Goal: Find specific page/section: Find specific page/section

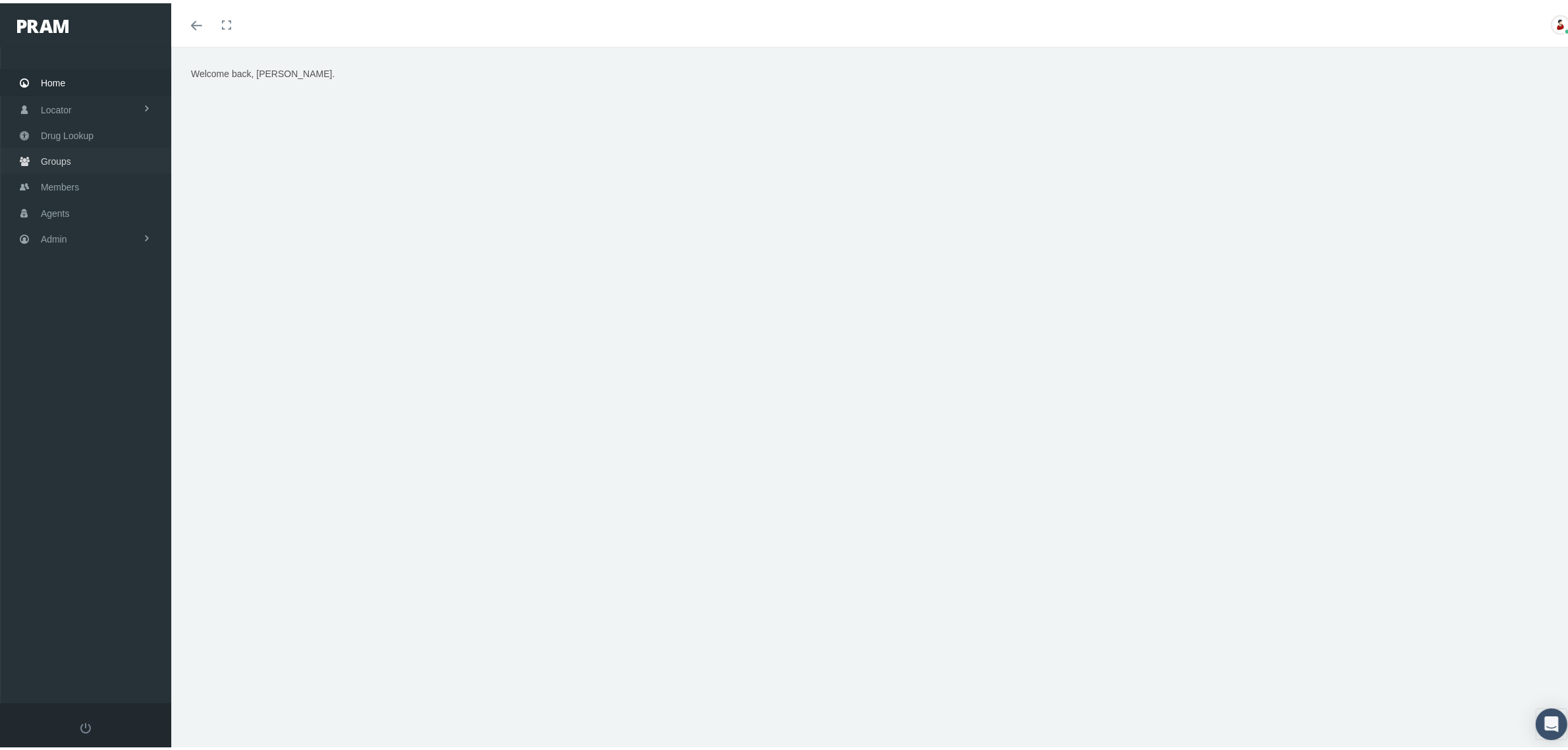
click at [54, 166] on span "Groups" at bounding box center [56, 158] width 30 height 25
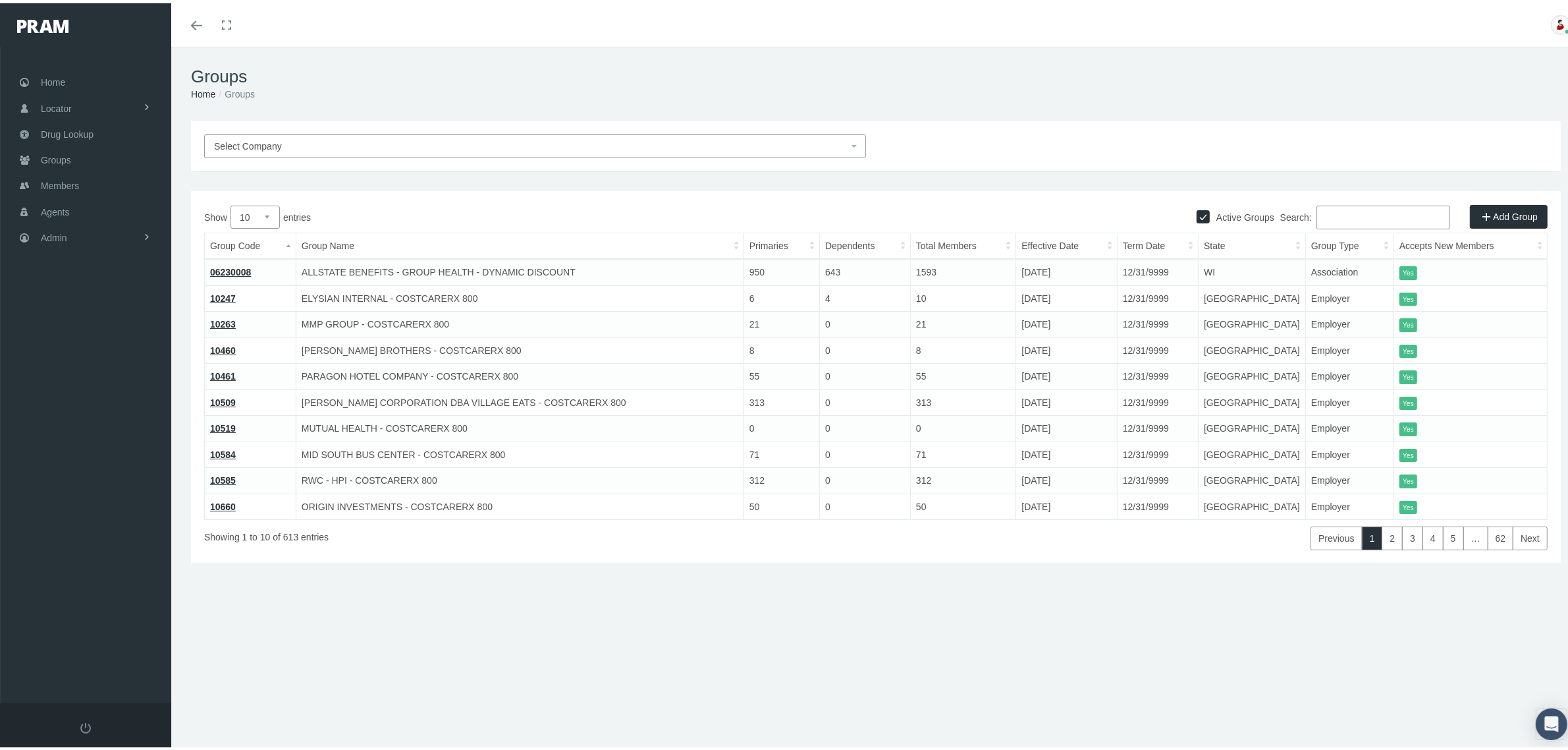
click at [1321, 215] on input "Search:" at bounding box center [1383, 213] width 133 height 23
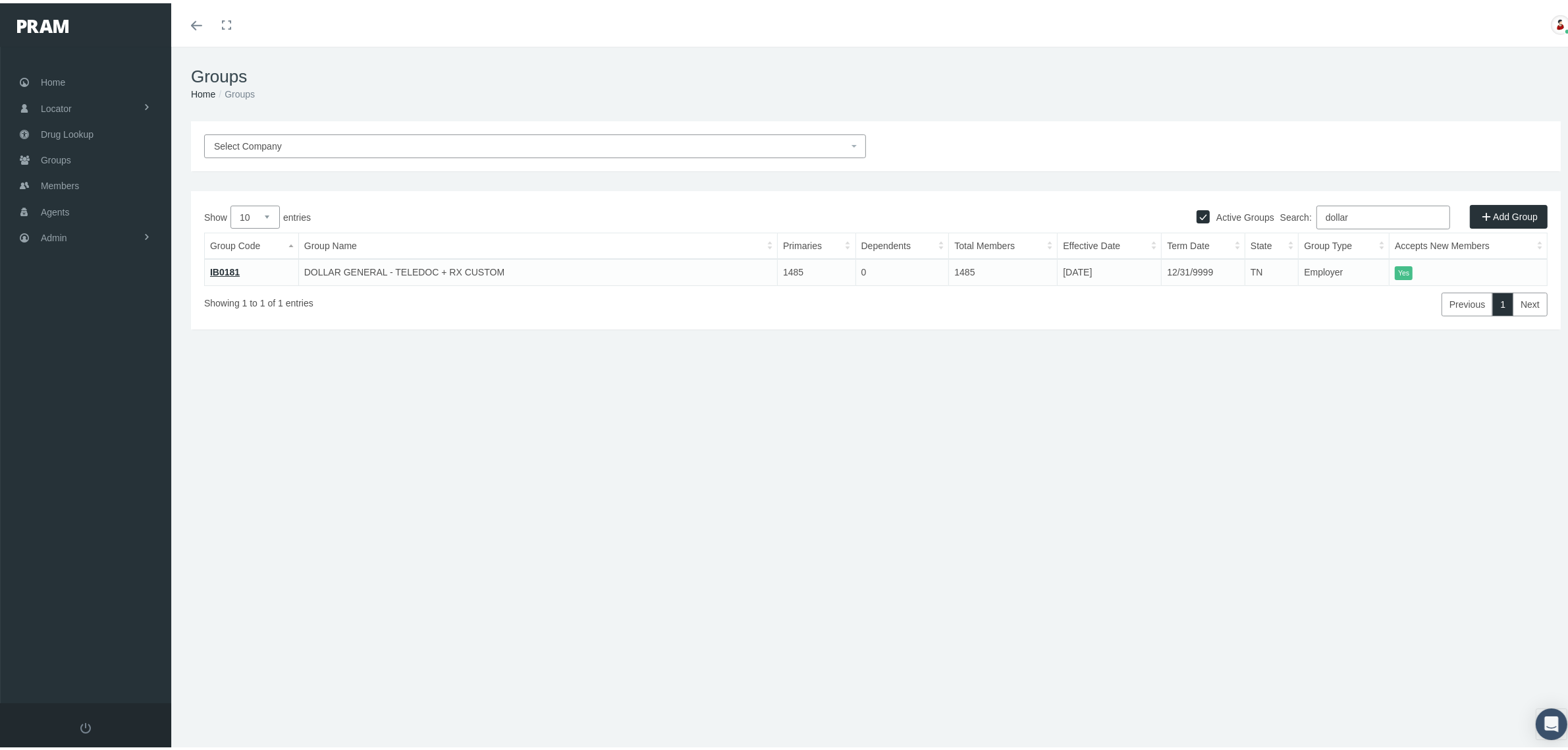
type input "dollar"
click at [229, 271] on link "IB0181" at bounding box center [225, 269] width 30 height 11
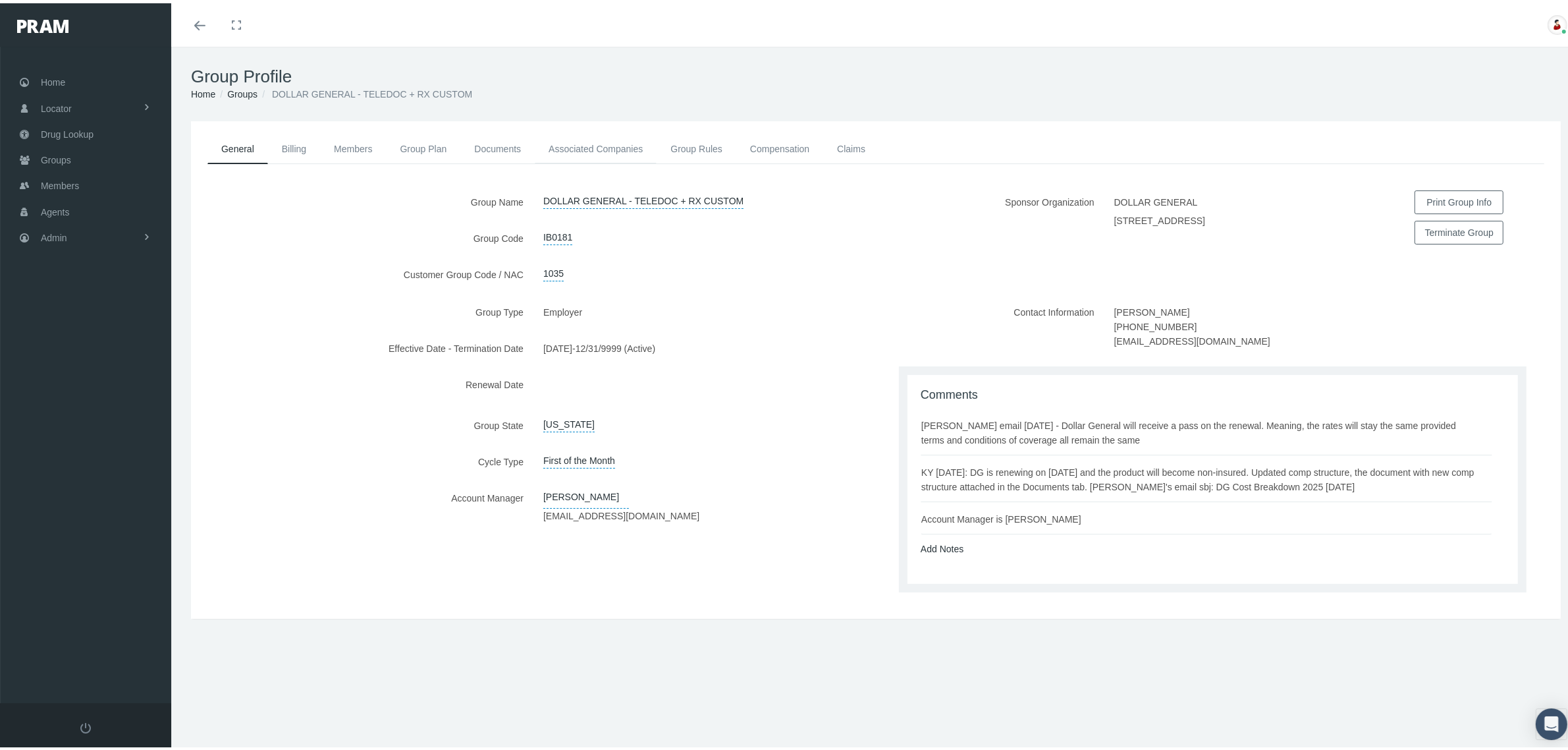
click at [626, 144] on link "Associated Companies" at bounding box center [596, 145] width 122 height 29
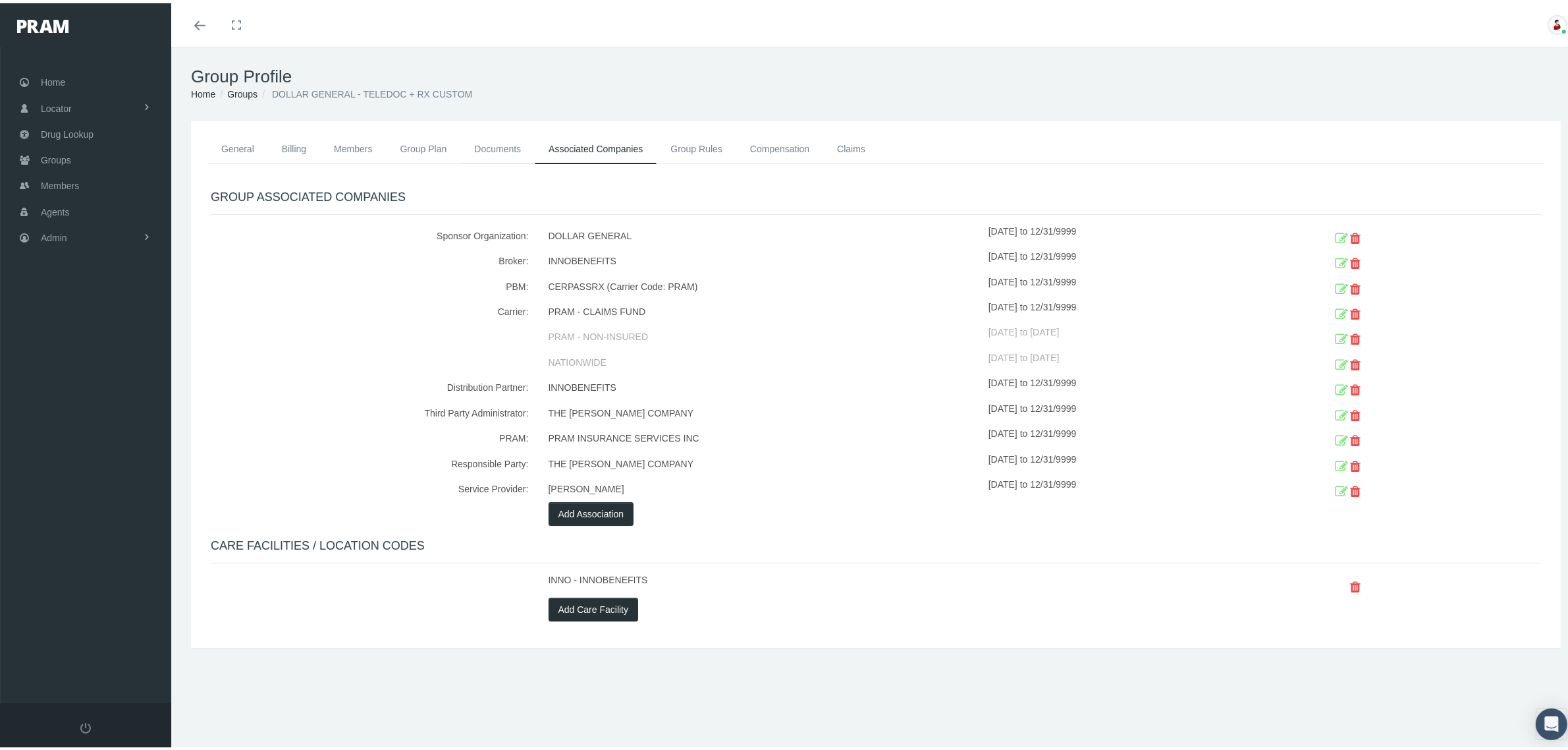
click at [495, 142] on link "Documents" at bounding box center [497, 145] width 74 height 29
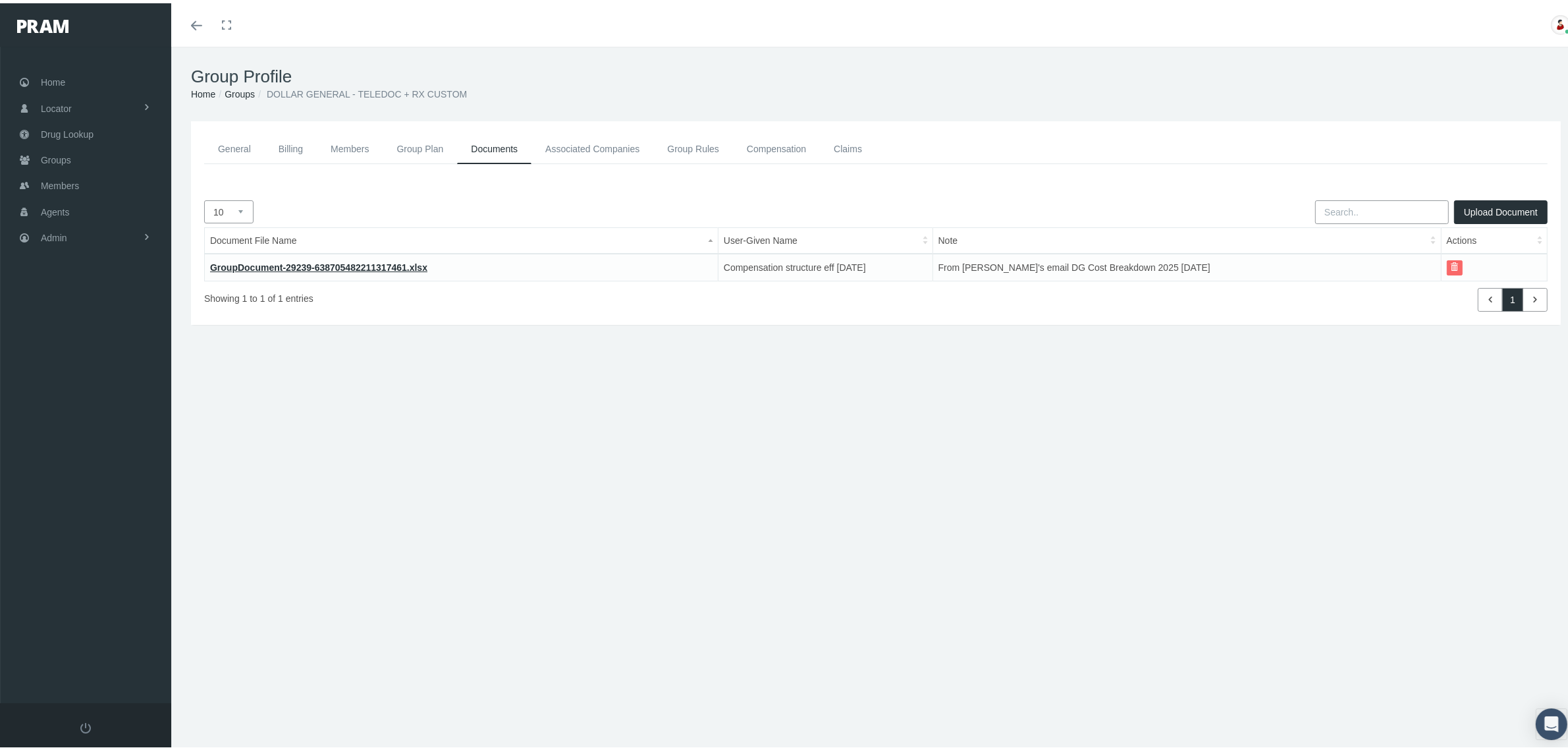
click at [224, 140] on link "General" at bounding box center [234, 146] width 60 height 30
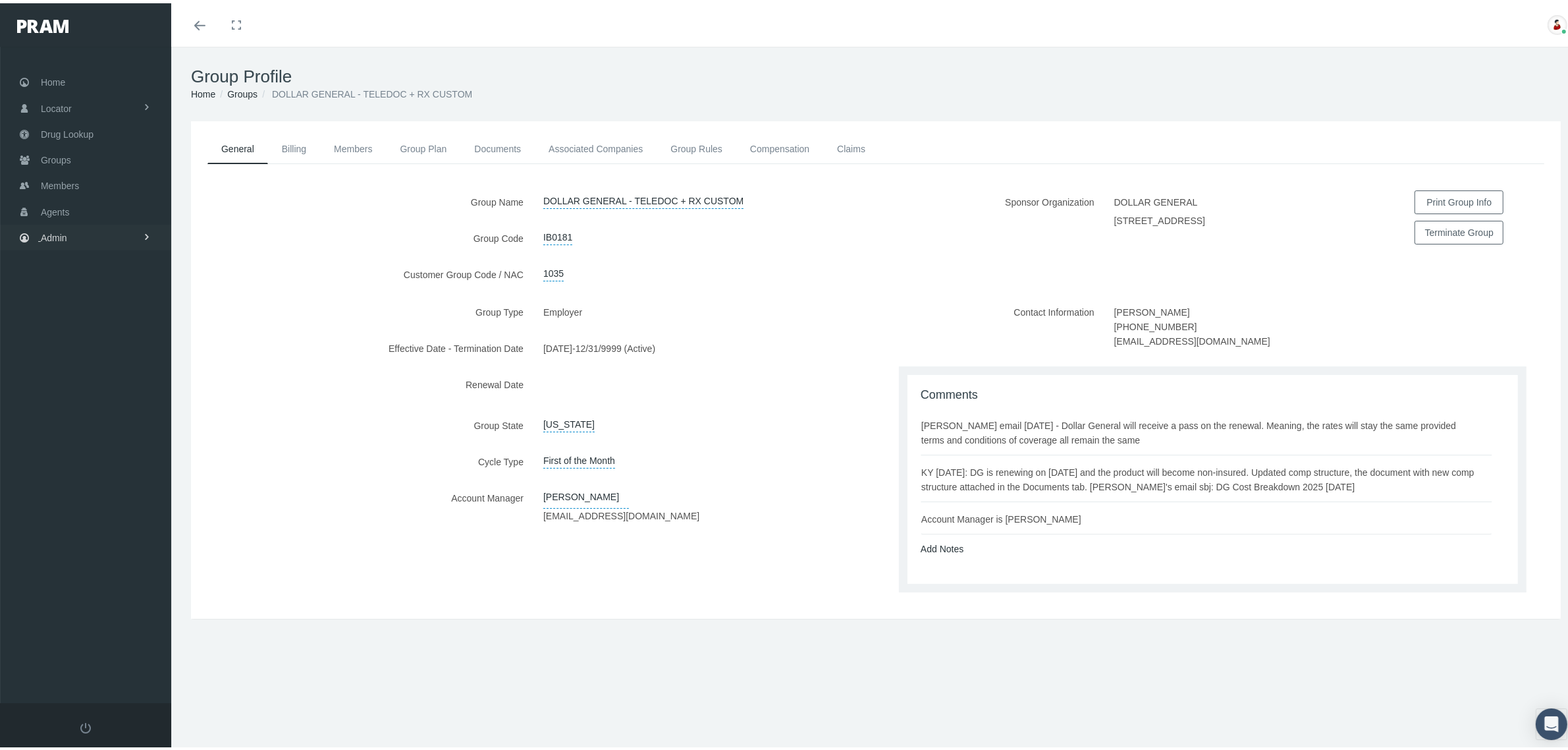
click at [102, 226] on link "Admin" at bounding box center [85, 234] width 171 height 25
click at [81, 400] on span "Companies" at bounding box center [78, 409] width 47 height 22
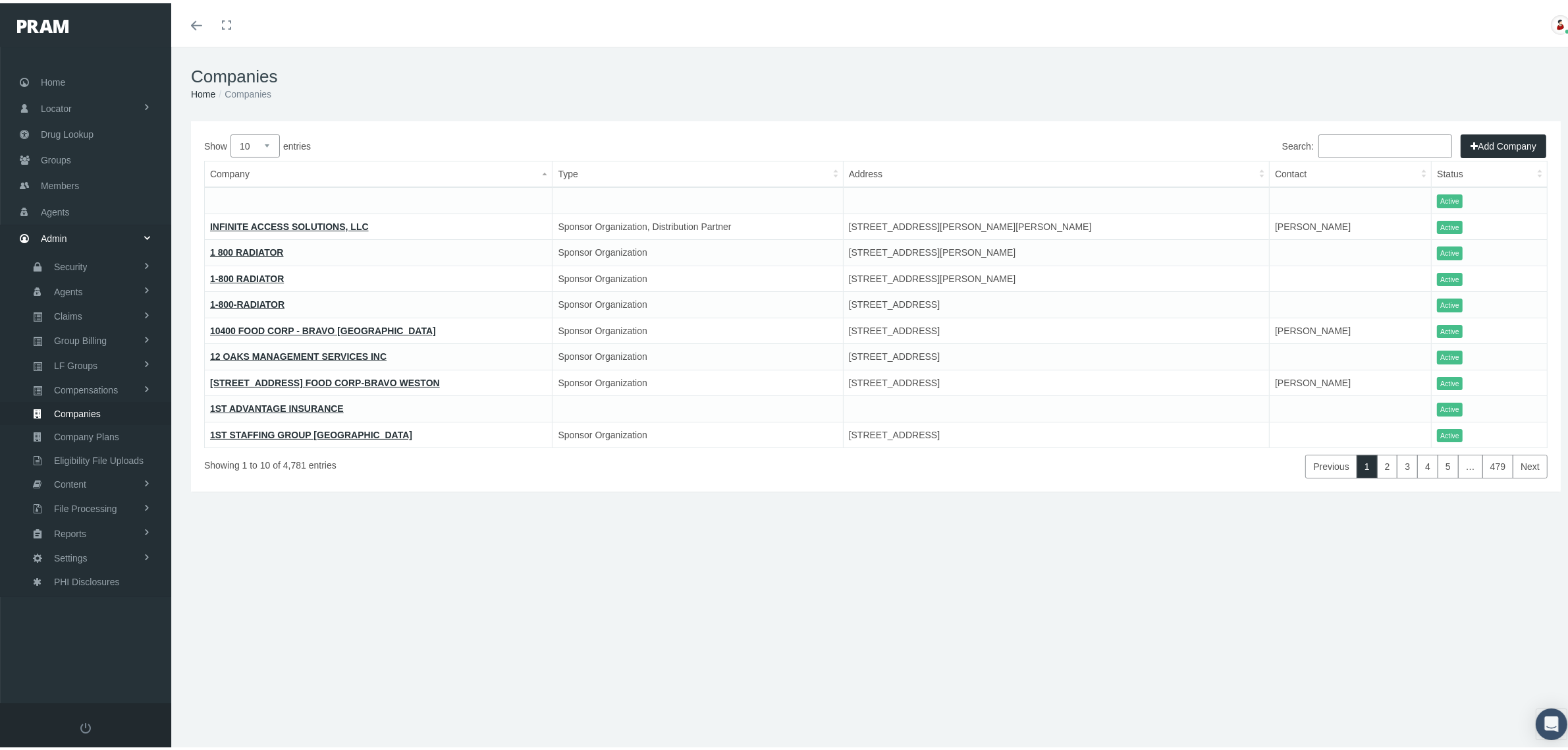
click at [1319, 147] on input "Search:" at bounding box center [1385, 142] width 133 height 23
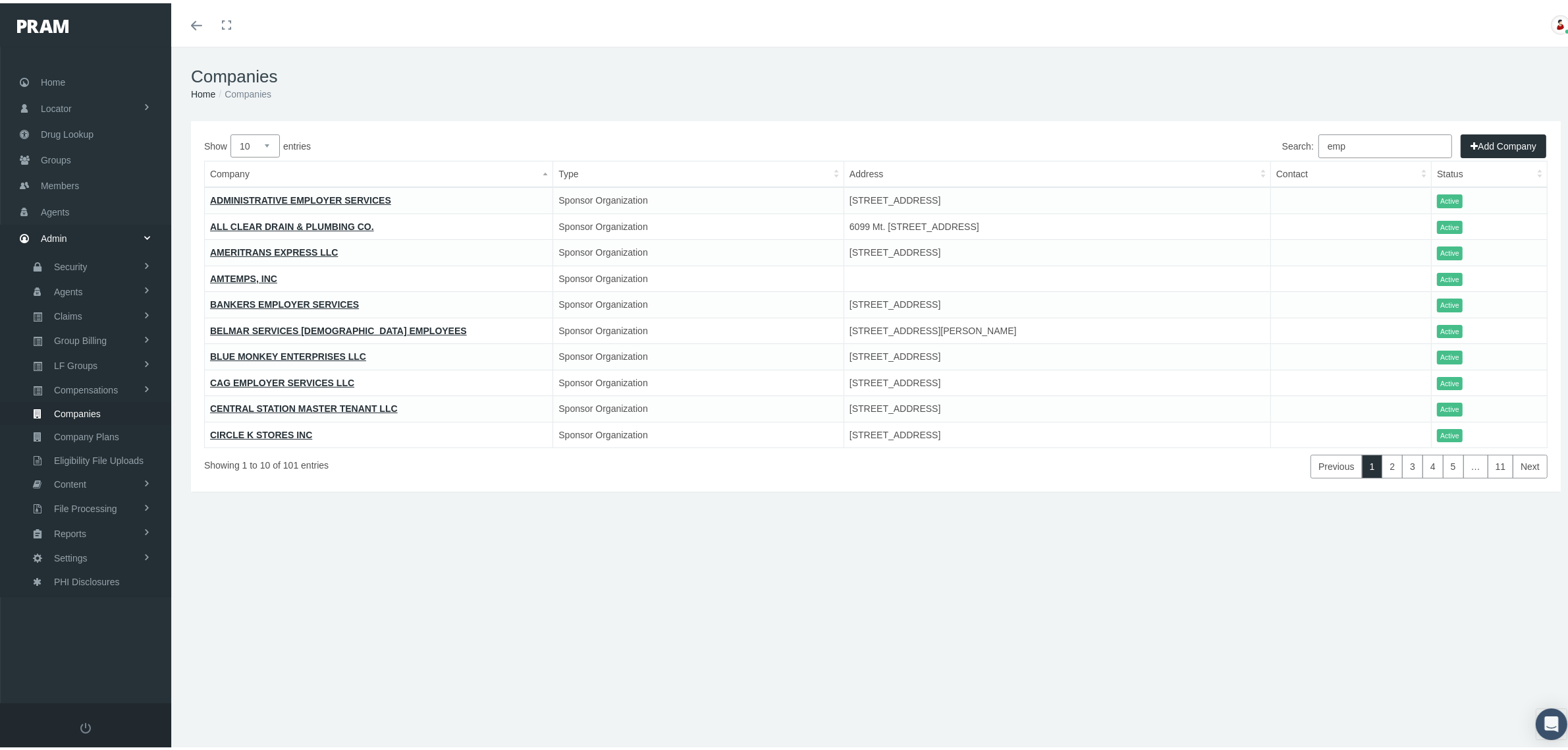
type input "emp"
click at [541, 169] on th "Company" at bounding box center [378, 171] width 348 height 26
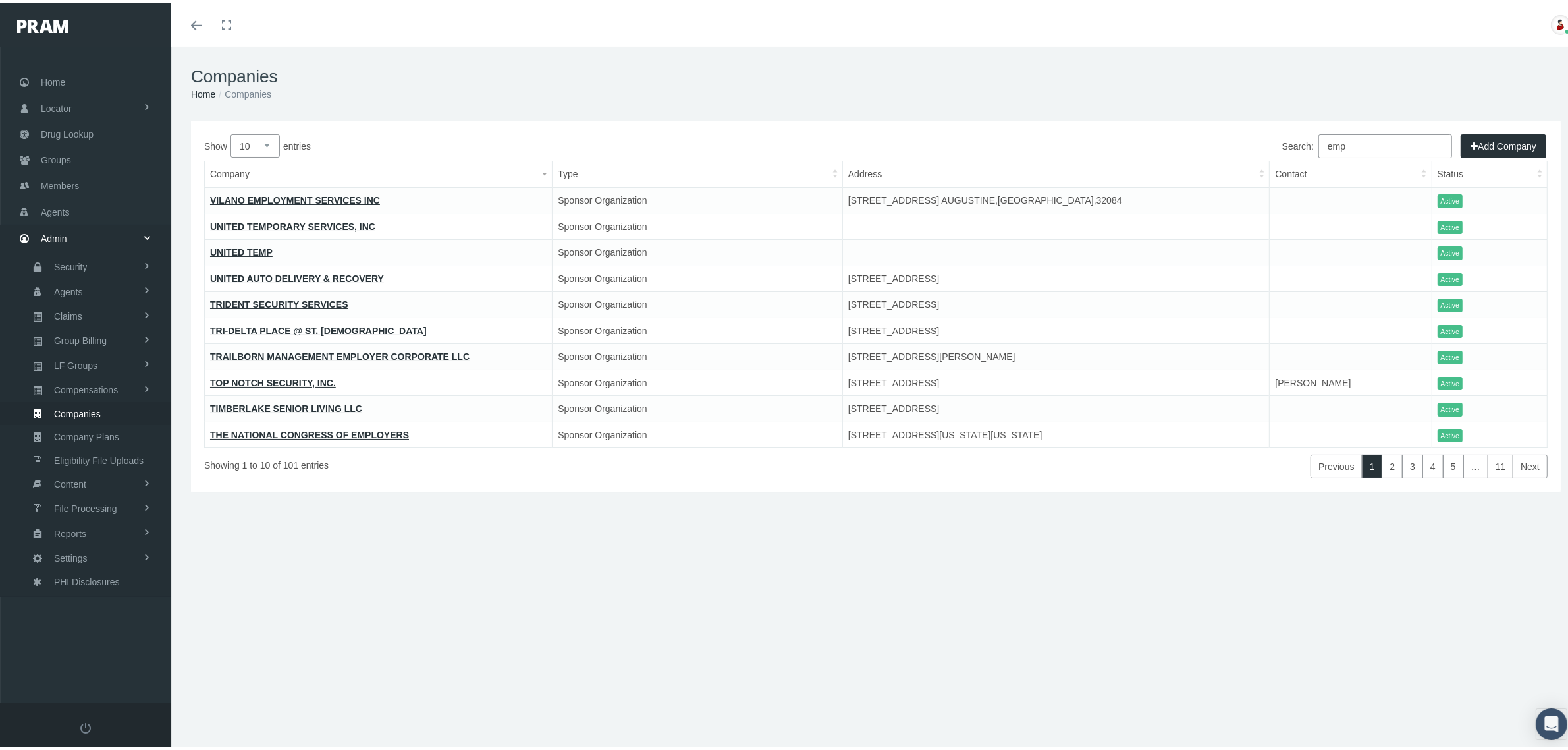
click at [541, 169] on th "Company" at bounding box center [378, 171] width 347 height 26
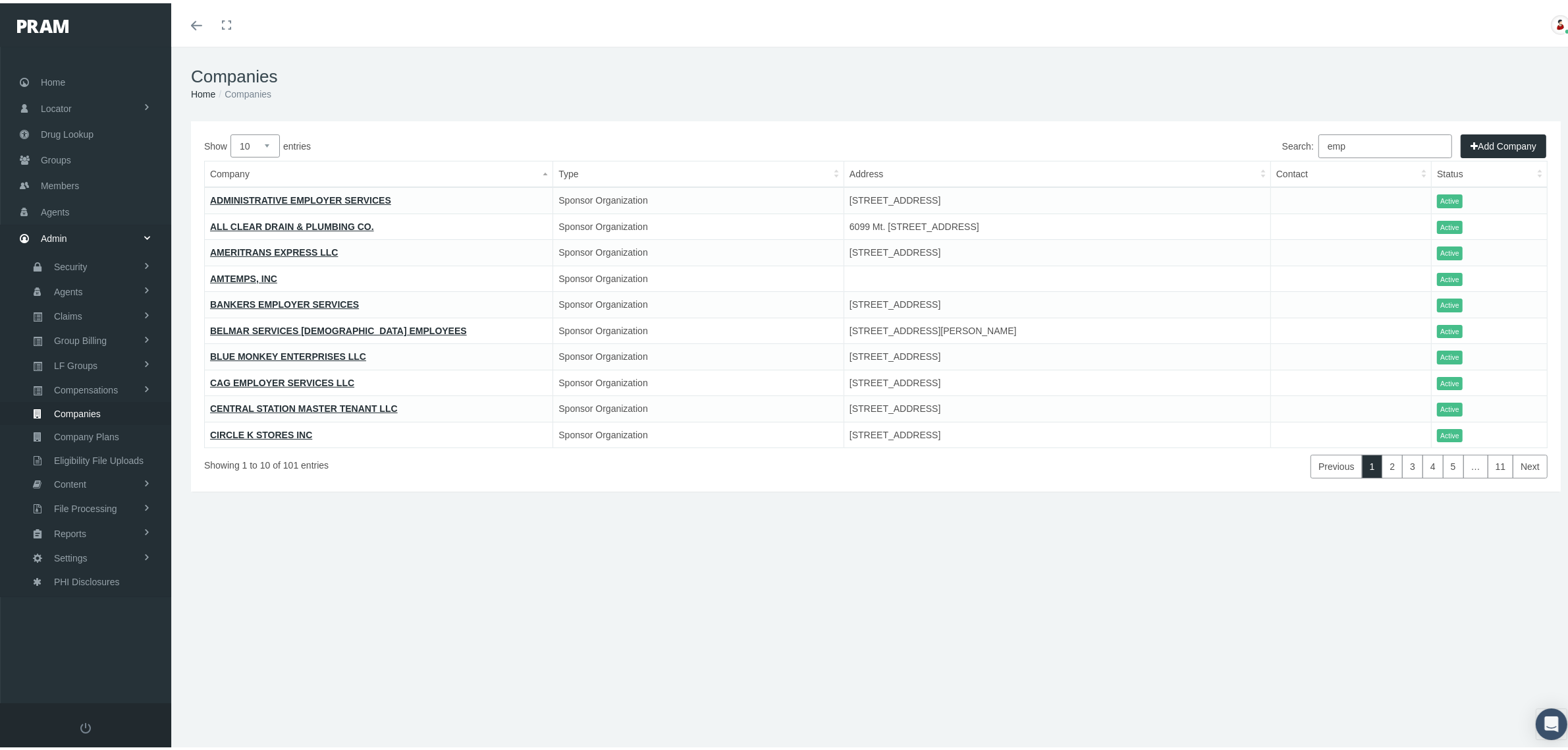
click at [266, 140] on select "10 25 50 100" at bounding box center [256, 142] width 50 height 23
select select "100"
click at [231, 131] on select "10 25 50 100" at bounding box center [256, 142] width 50 height 23
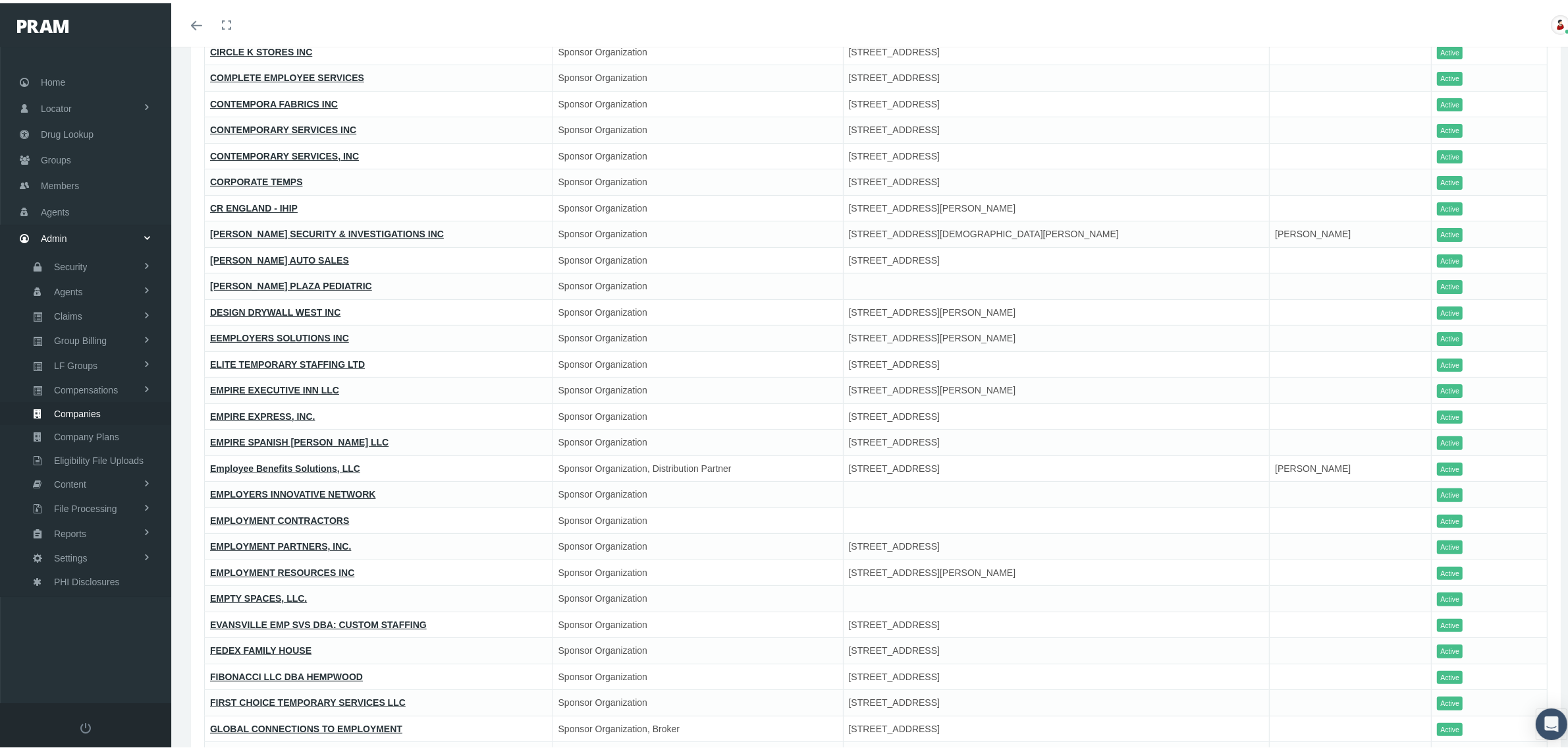
scroll to position [412, 0]
